Goal: Information Seeking & Learning: Find specific page/section

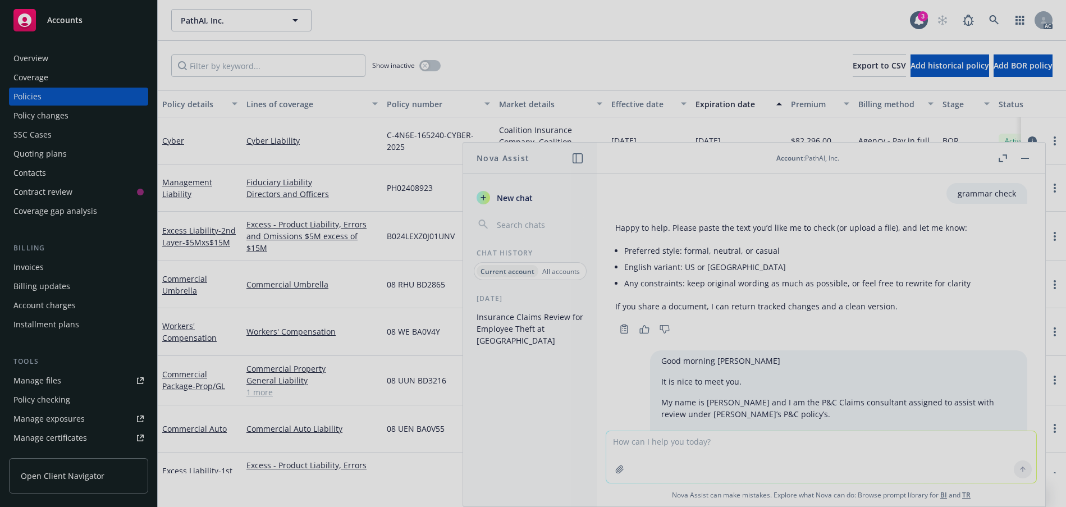
scroll to position [585, 0]
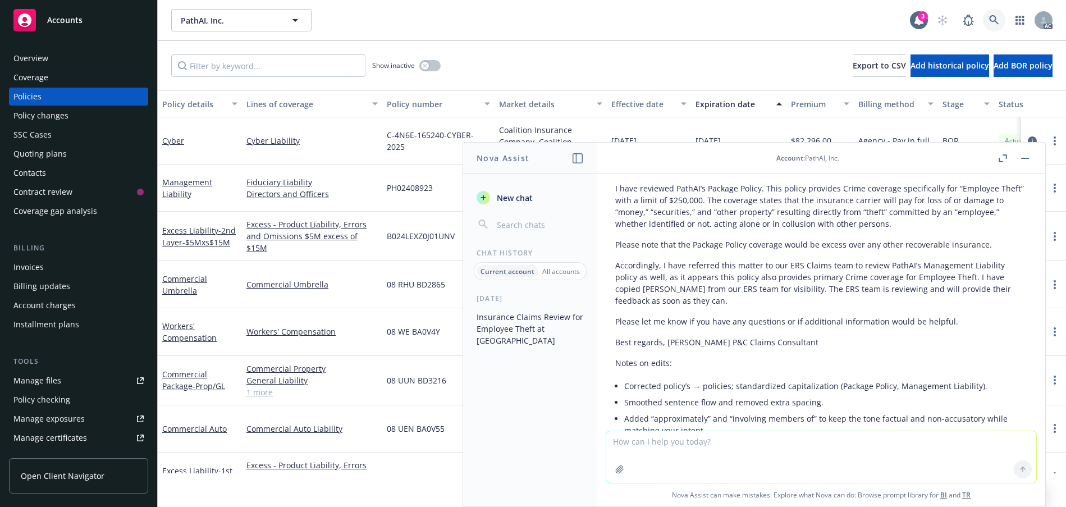
click at [983, 29] on link at bounding box center [994, 20] width 22 height 22
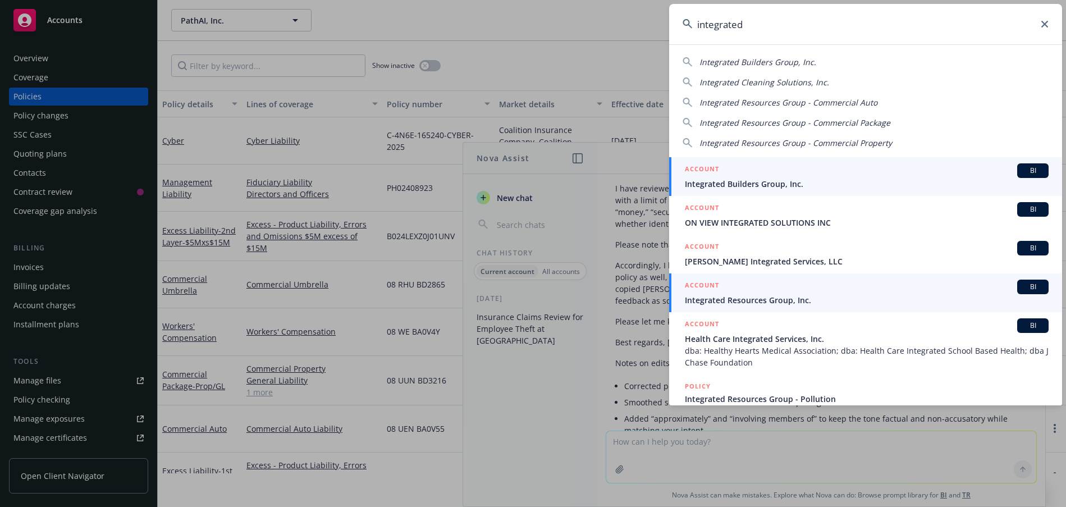
type input "integrated"
click at [791, 304] on span "Integrated Resources Group, Inc." at bounding box center [867, 300] width 364 height 12
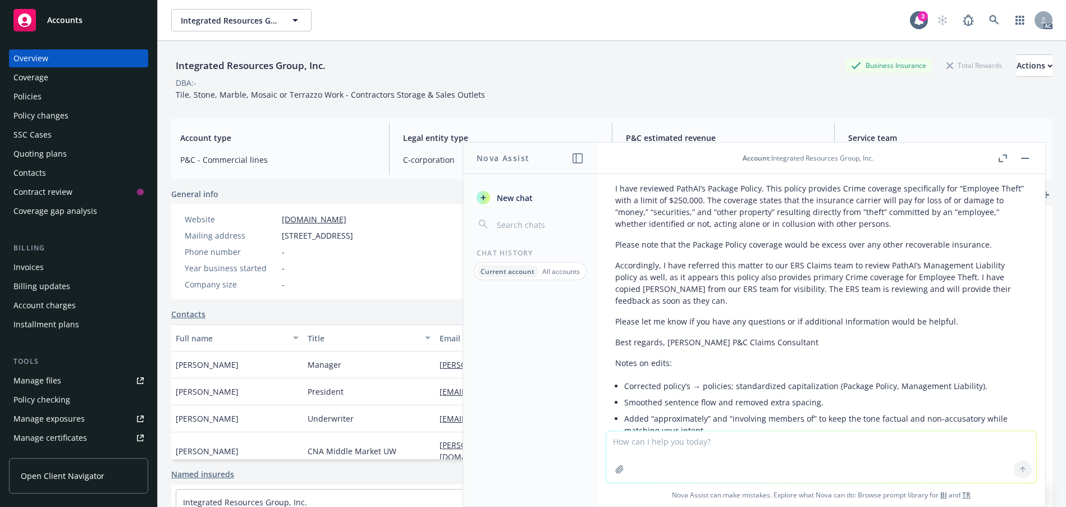
click at [51, 106] on div "Policies" at bounding box center [78, 97] width 130 height 18
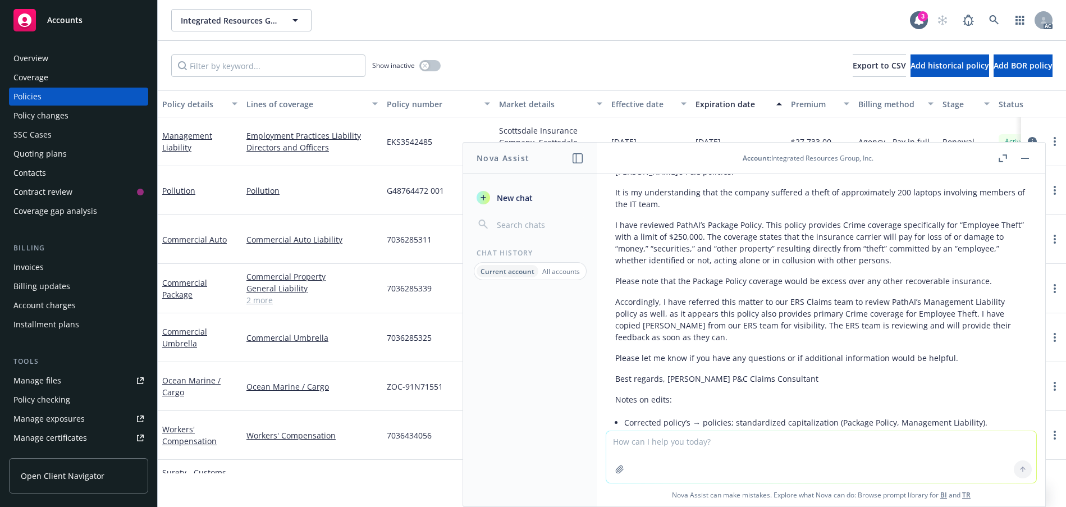
scroll to position [529, 0]
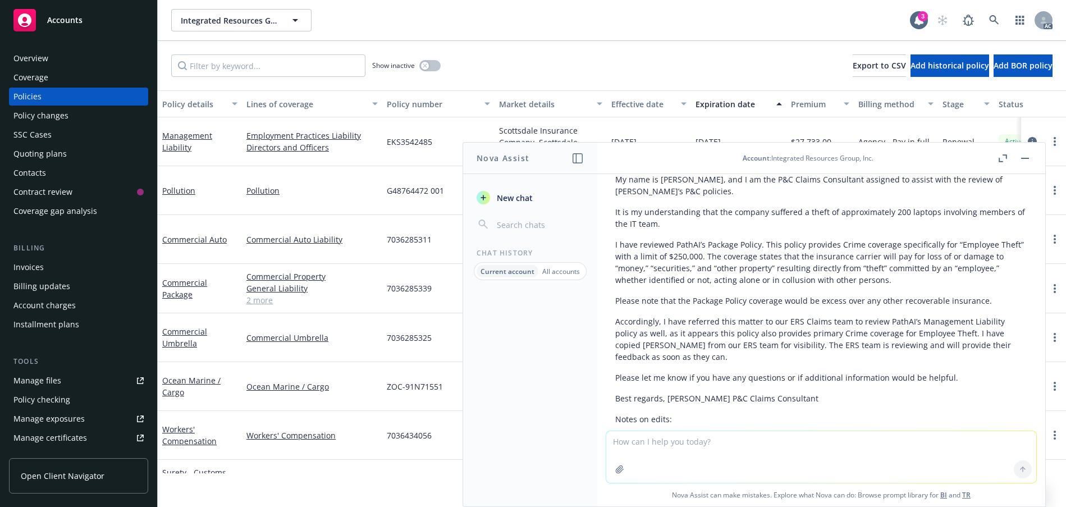
click at [998, 162] on icon "button" at bounding box center [1000, 160] width 4 height 4
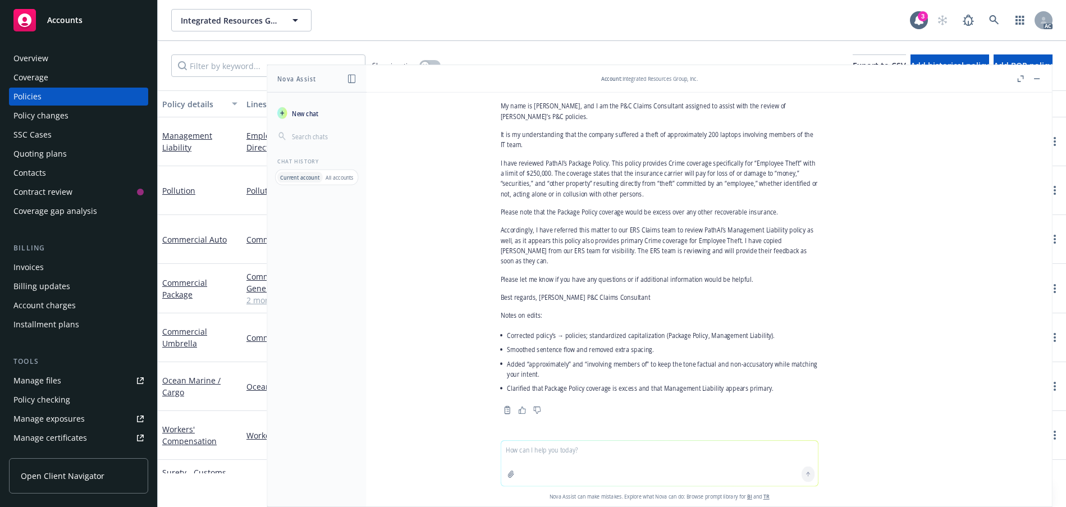
scroll to position [517, 0]
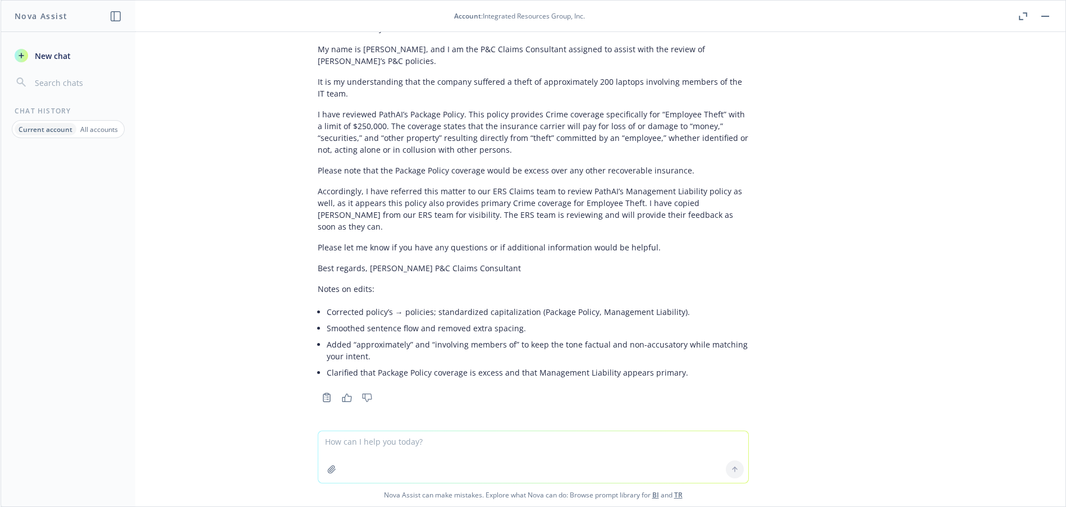
click at [1019, 20] on icon "button" at bounding box center [1023, 16] width 8 height 8
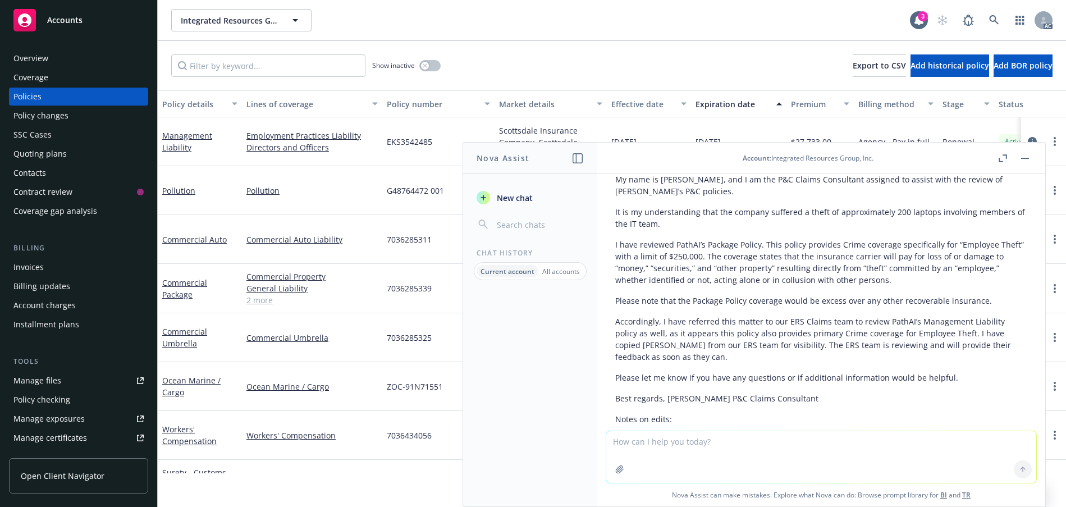
click at [1018, 165] on button "button" at bounding box center [1024, 158] width 13 height 13
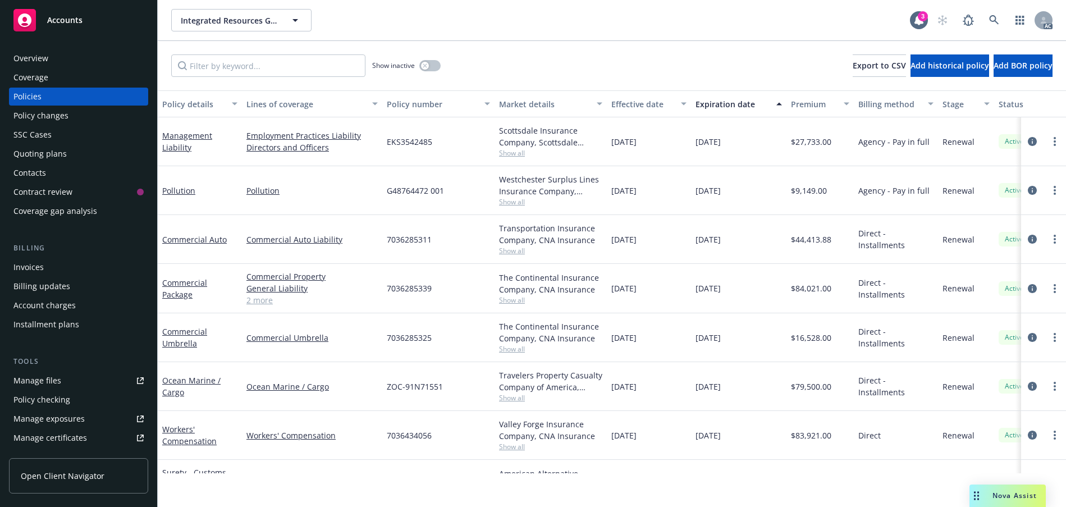
click at [62, 67] on div "Overview" at bounding box center [78, 58] width 130 height 18
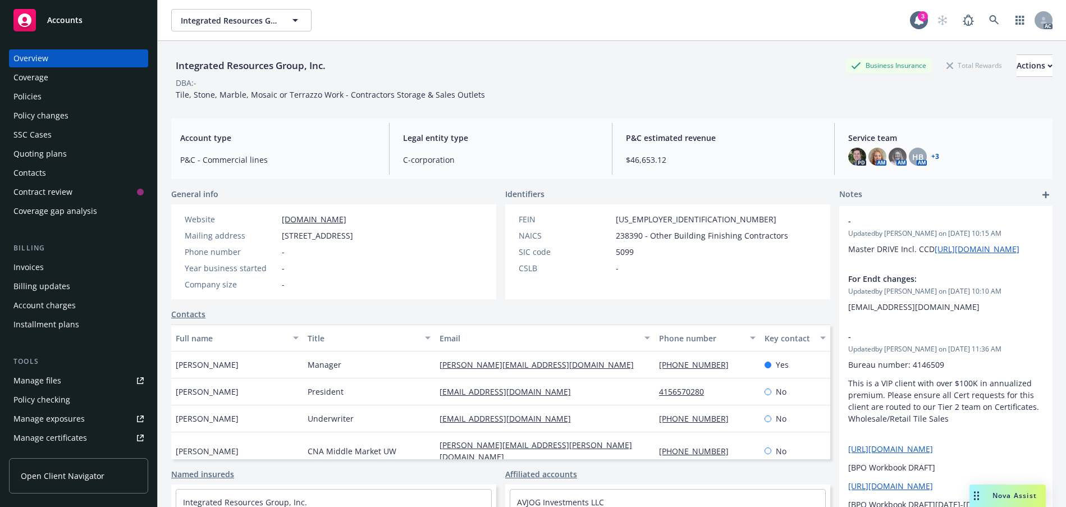
click at [68, 106] on div "Policies" at bounding box center [78, 97] width 130 height 18
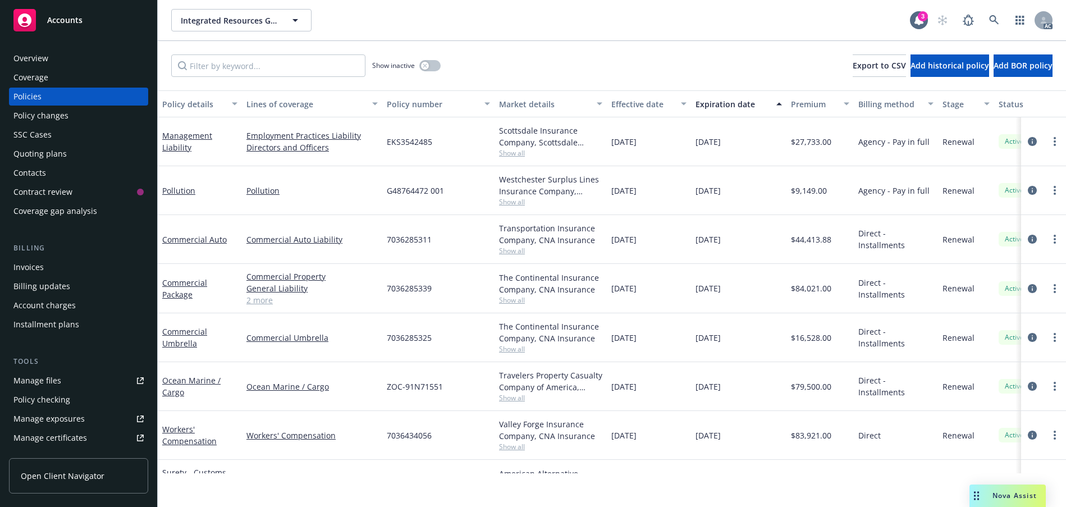
click at [48, 86] on div "Coverage" at bounding box center [30, 77] width 35 height 18
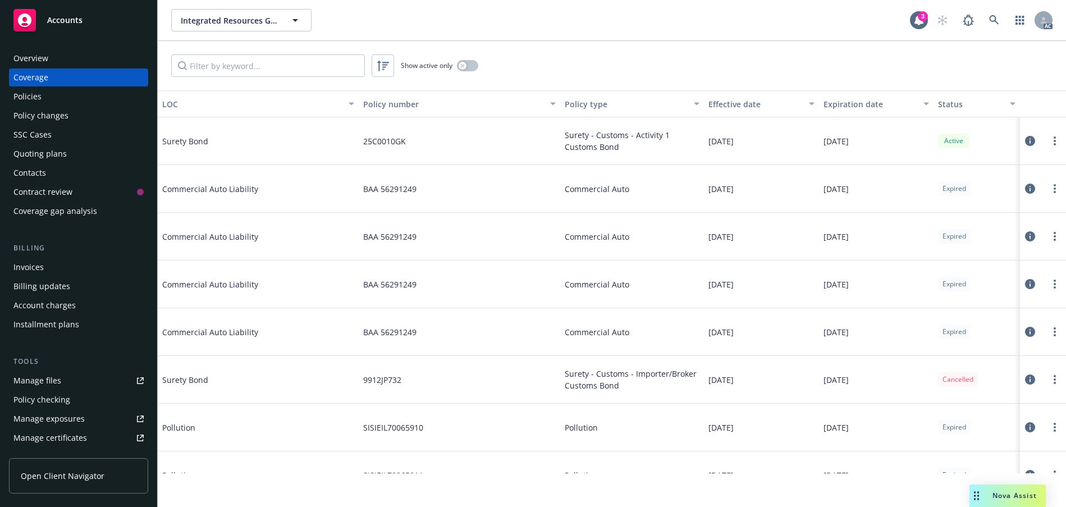
click at [42, 67] on div "Overview" at bounding box center [30, 58] width 35 height 18
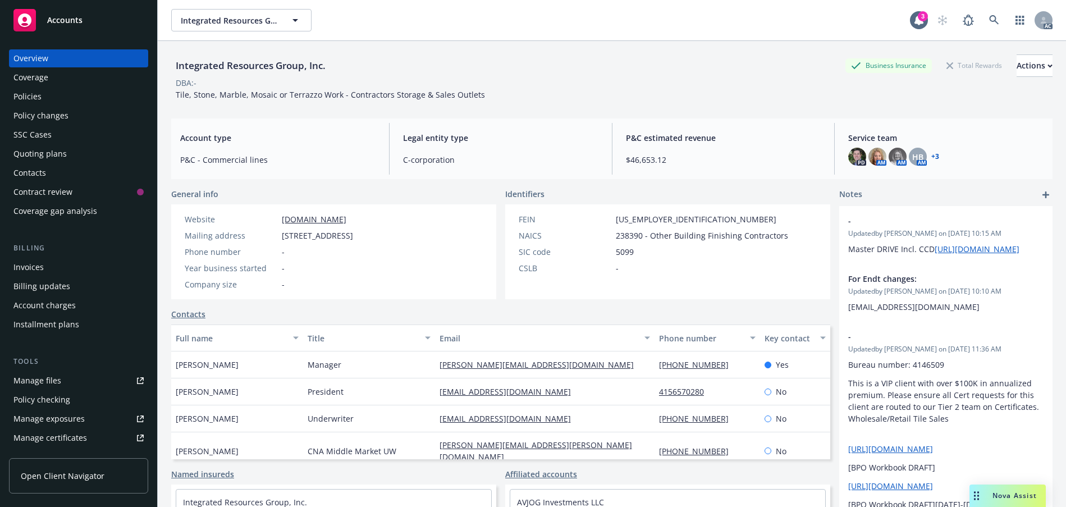
click at [24, 106] on div "Policies" at bounding box center [27, 97] width 28 height 18
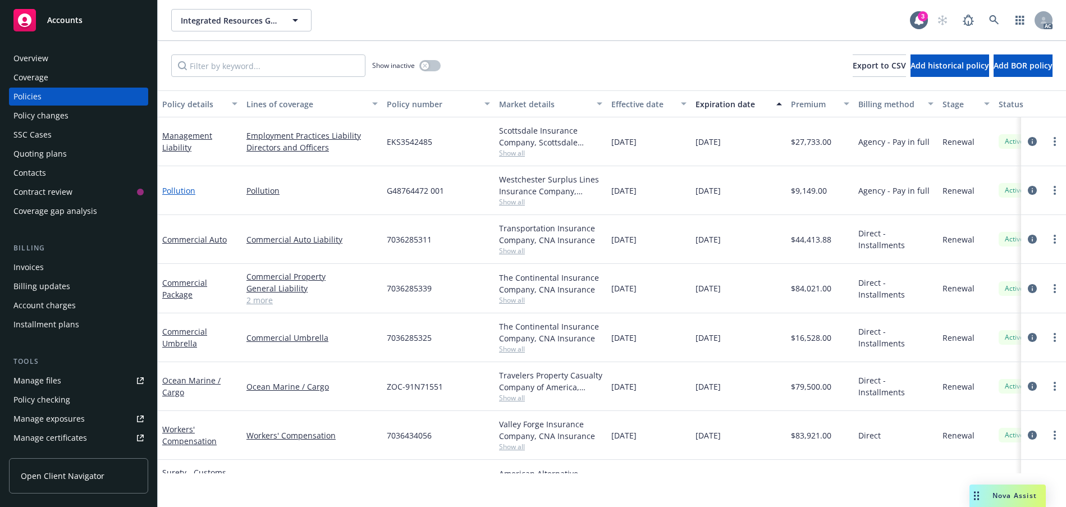
click at [178, 196] on link "Pollution" at bounding box center [178, 190] width 33 height 11
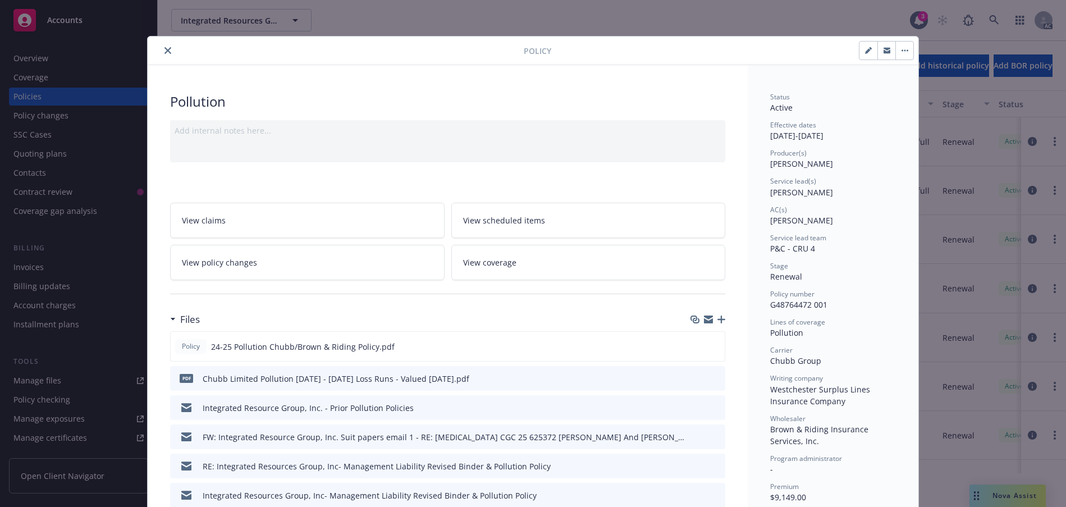
click at [171, 54] on icon "close" at bounding box center [167, 50] width 7 height 7
